Goal: Information Seeking & Learning: Learn about a topic

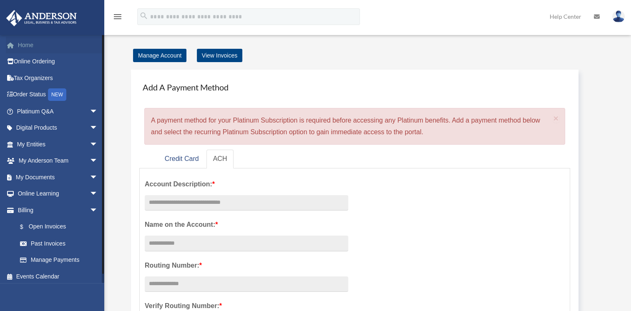
click at [21, 41] on link "Home" at bounding box center [58, 45] width 105 height 17
click at [23, 45] on link "Home" at bounding box center [58, 45] width 105 height 17
click at [29, 49] on link "Home" at bounding box center [58, 45] width 105 height 17
click at [43, 46] on link "Home" at bounding box center [58, 45] width 105 height 17
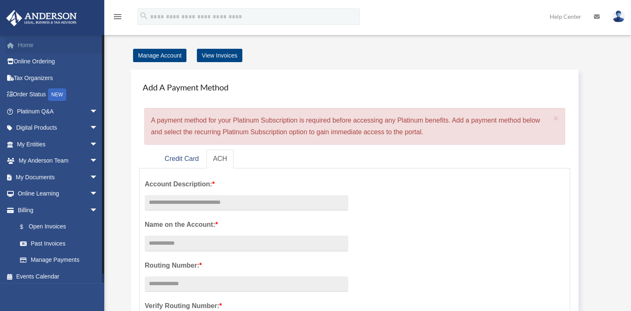
click at [43, 42] on link "Home" at bounding box center [58, 45] width 105 height 17
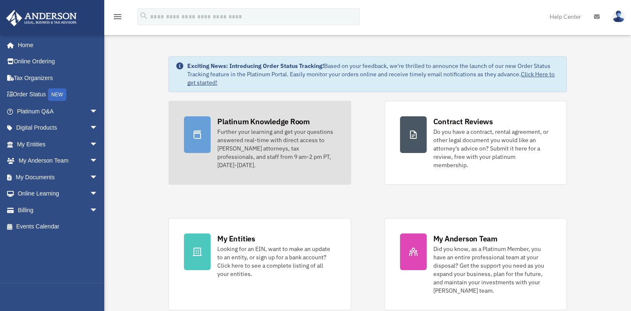
click at [306, 154] on div "Further your learning and get your questions answered real-time with direct acc…" at bounding box center [276, 149] width 118 height 42
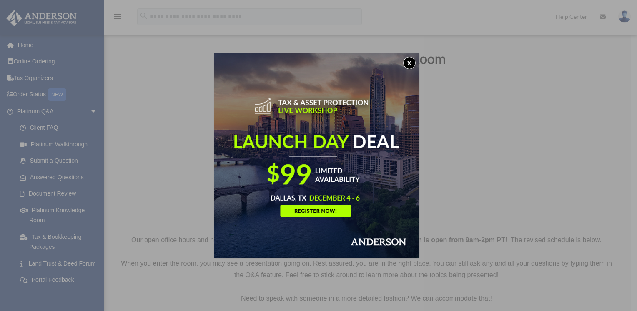
click at [410, 64] on button "x" at bounding box center [409, 63] width 13 height 13
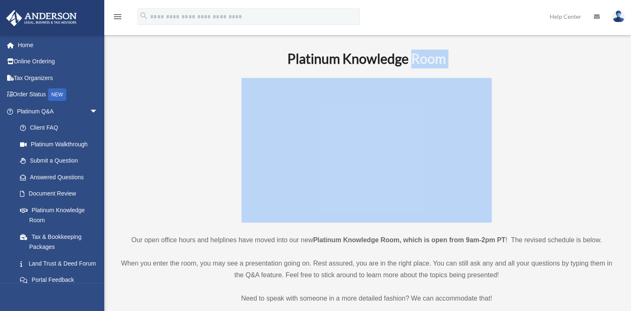
drag, startPoint x: 410, startPoint y: 64, endPoint x: 409, endPoint y: 79, distance: 15.1
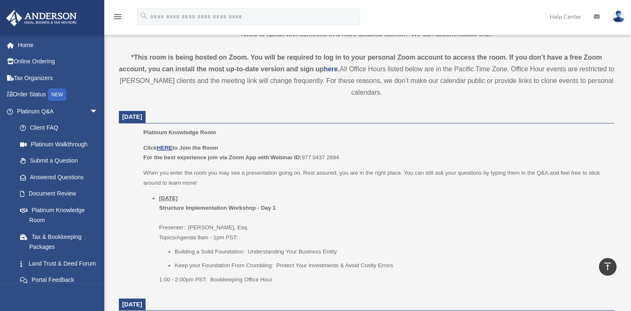
scroll to position [263, 0]
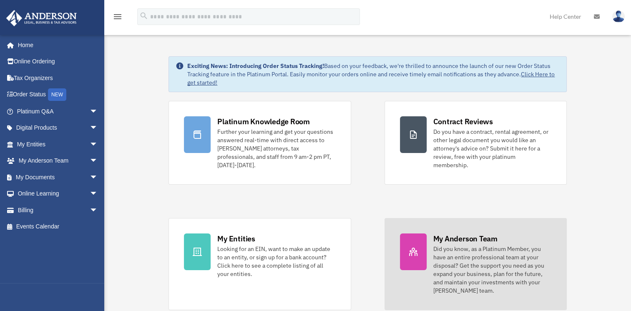
click at [470, 245] on div "Did you know, as a Platinum Member, you have an entire professional team at you…" at bounding box center [492, 270] width 118 height 50
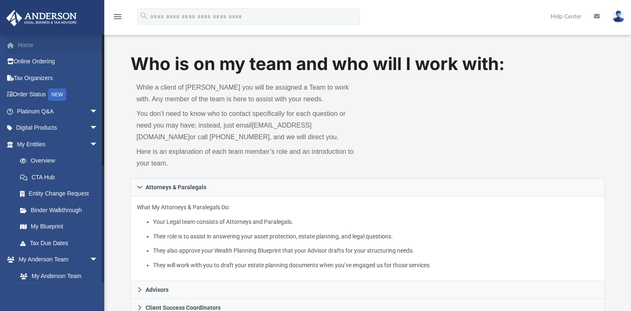
click at [18, 43] on link "Home" at bounding box center [58, 45] width 105 height 17
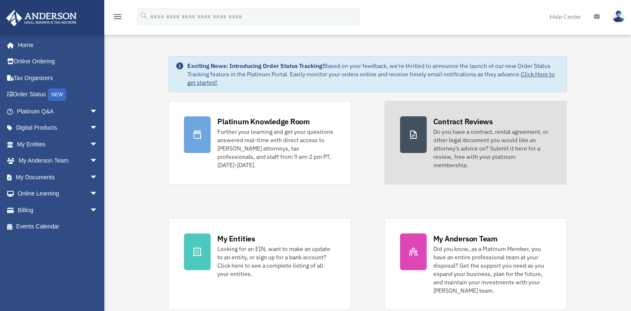
click at [491, 166] on link "Contract Reviews Do you have a contract, rental agreement, or other legal docum…" at bounding box center [475, 143] width 182 height 84
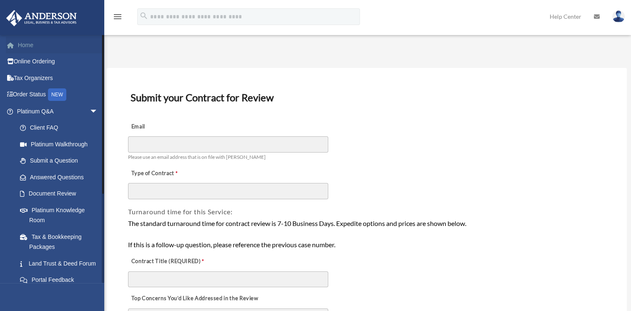
click at [37, 43] on link "Home" at bounding box center [58, 45] width 105 height 17
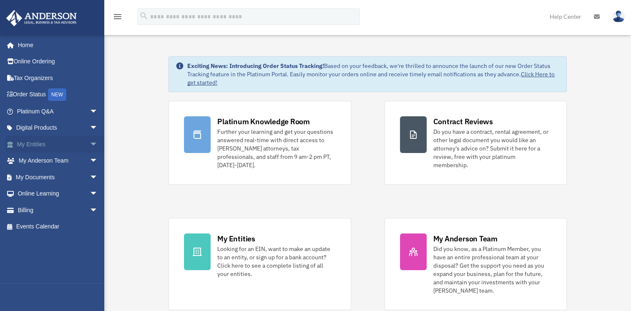
click at [90, 140] on span "arrow_drop_down" at bounding box center [98, 144] width 17 height 17
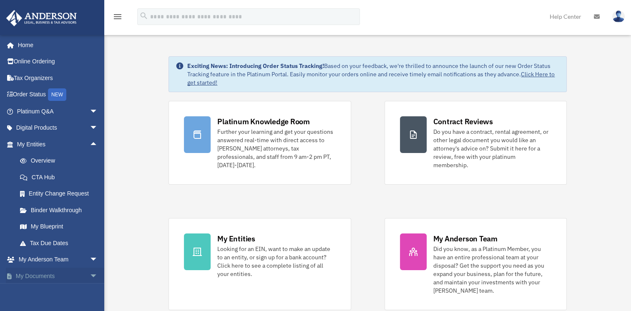
click at [79, 278] on link "My Documents arrow_drop_down" at bounding box center [58, 276] width 105 height 17
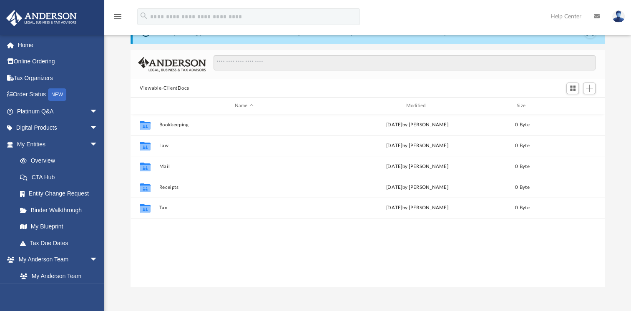
scroll to position [33, 0]
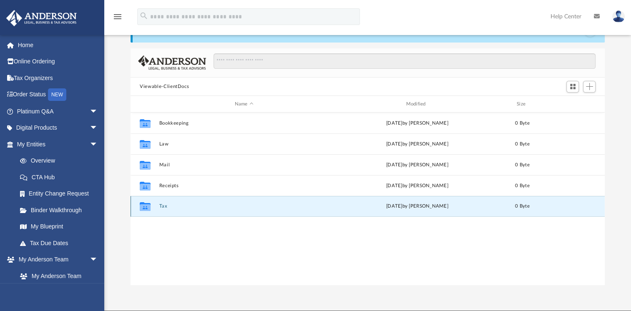
click at [210, 204] on button "Tax" at bounding box center [244, 205] width 170 height 5
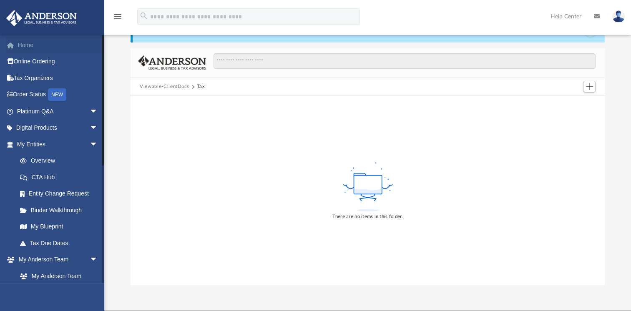
click at [32, 43] on link "Home" at bounding box center [58, 45] width 105 height 17
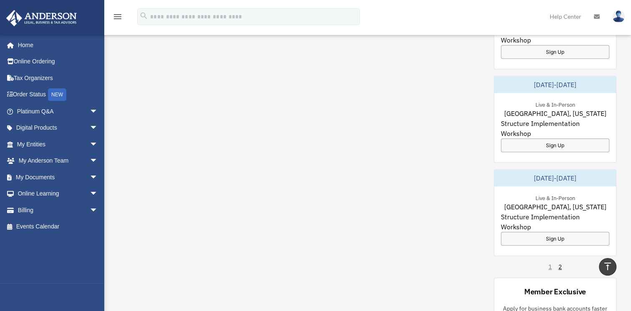
scroll to position [487, 0]
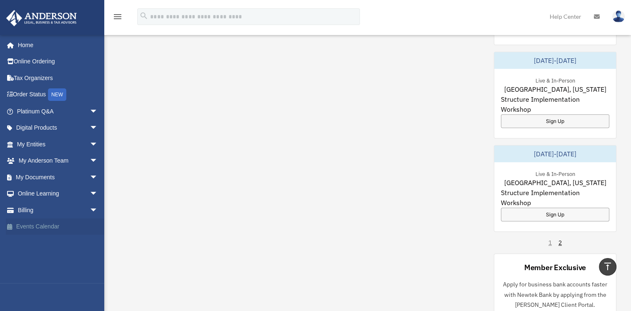
click at [13, 221] on link "Events Calendar" at bounding box center [58, 226] width 105 height 17
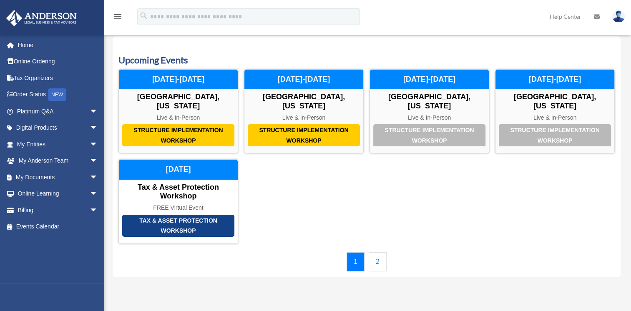
scroll to position [12, 0]
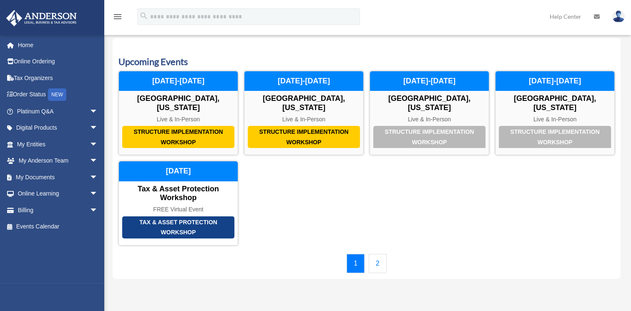
click at [377, 259] on link "2" at bounding box center [378, 263] width 18 height 19
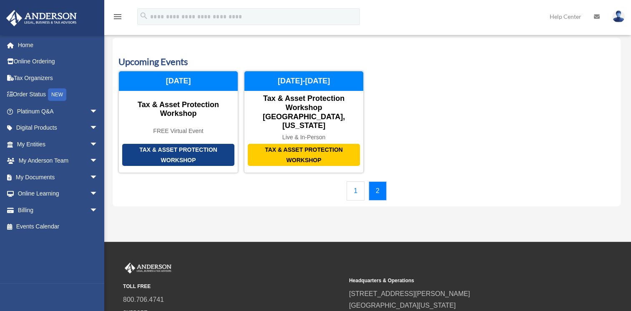
click at [361, 181] on link "1" at bounding box center [355, 190] width 18 height 19
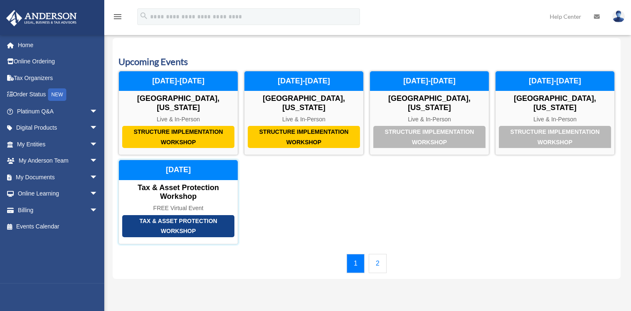
click at [226, 226] on div "Tax & Asset Protection Workshop" at bounding box center [178, 226] width 112 height 22
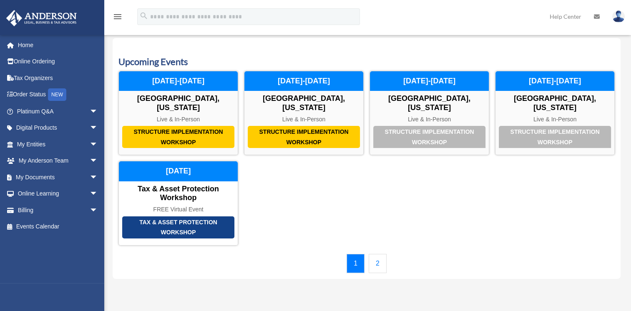
click at [356, 261] on link "1" at bounding box center [355, 263] width 18 height 19
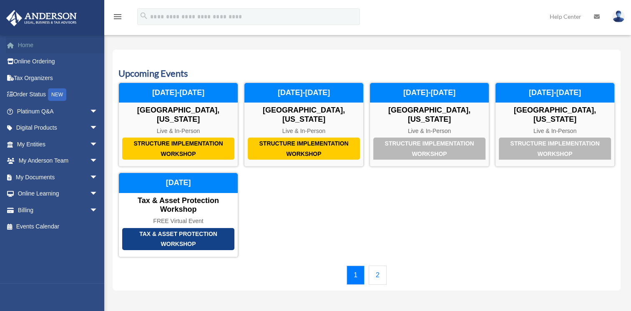
click at [42, 46] on link "Home" at bounding box center [58, 45] width 105 height 17
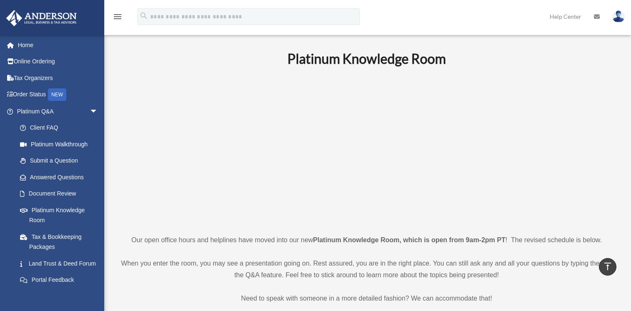
scroll to position [263, 0]
